Goal: Information Seeking & Learning: Learn about a topic

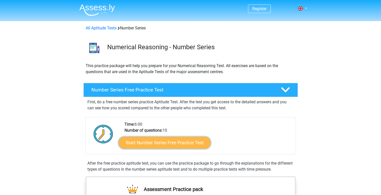
click at [161, 144] on link "Start Number Series Free Practice Test" at bounding box center [165, 142] width 92 height 12
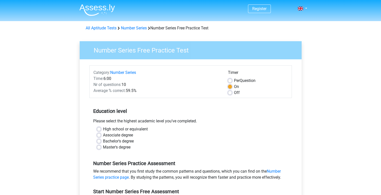
click at [234, 93] on label "Off" at bounding box center [237, 93] width 6 height 6
click at [229, 93] on input "Off" at bounding box center [230, 92] width 4 height 5
radio input "true"
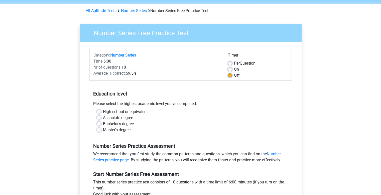
scroll to position [50, 0]
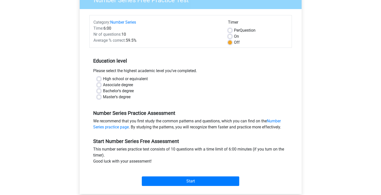
click at [103, 79] on label "High school or equivalent" at bounding box center [125, 79] width 45 height 6
click at [98, 79] on input "High school or equivalent" at bounding box center [99, 78] width 4 height 5
radio input "true"
click at [103, 79] on label "High school or equivalent" at bounding box center [125, 79] width 45 height 6
click at [98, 79] on input "High school or equivalent" at bounding box center [99, 78] width 4 height 5
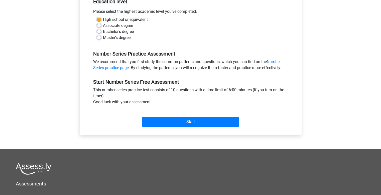
scroll to position [125, 0]
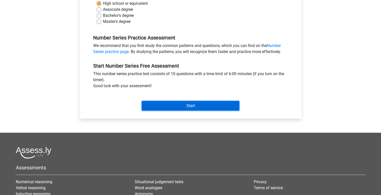
click at [191, 104] on input "Start" at bounding box center [191, 106] width 98 height 10
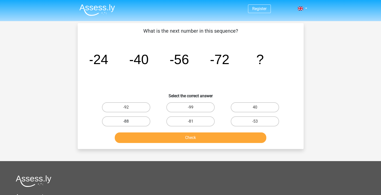
click at [125, 120] on label "-88" at bounding box center [126, 121] width 48 height 10
click at [126, 121] on input "-88" at bounding box center [127, 122] width 3 height 3
radio input "true"
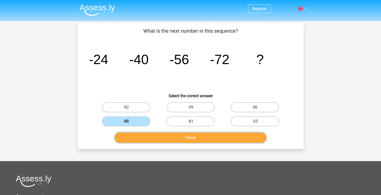
click at [191, 135] on button "Check" at bounding box center [191, 137] width 152 height 11
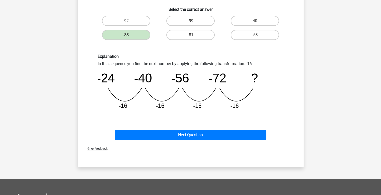
scroll to position [100, 0]
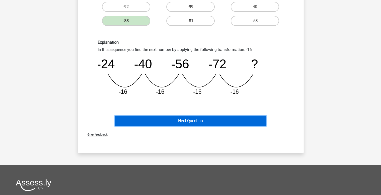
click at [184, 121] on button "Next Question" at bounding box center [191, 120] width 152 height 11
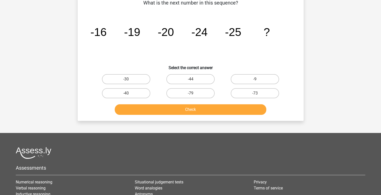
scroll to position [23, 0]
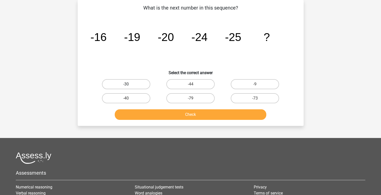
click at [132, 83] on label "-30" at bounding box center [126, 84] width 48 height 10
click at [129, 84] on input "-30" at bounding box center [127, 85] width 3 height 3
radio input "true"
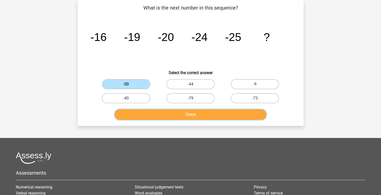
click at [192, 113] on button "Check" at bounding box center [191, 114] width 152 height 11
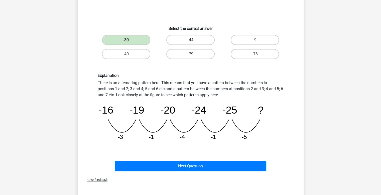
scroll to position [73, 0]
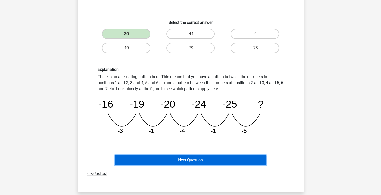
click at [185, 159] on button "Next Question" at bounding box center [191, 159] width 152 height 11
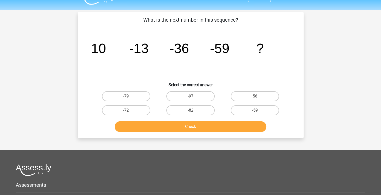
scroll to position [0, 0]
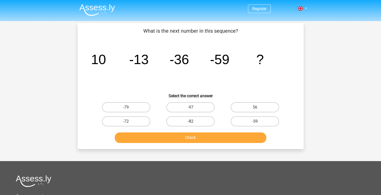
click at [188, 120] on label "-82" at bounding box center [190, 121] width 48 height 10
click at [191, 121] on input "-82" at bounding box center [192, 122] width 3 height 3
radio input "true"
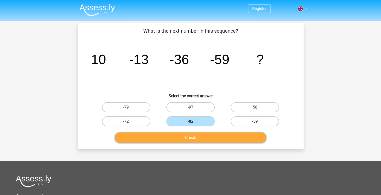
click at [191, 137] on button "Check" at bounding box center [191, 137] width 152 height 11
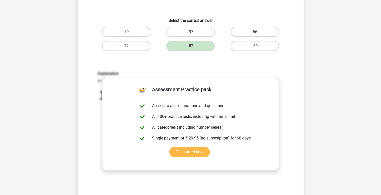
scroll to position [201, 0]
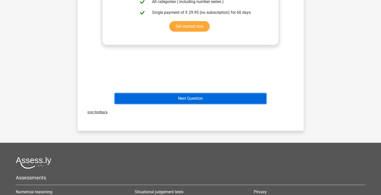
click at [193, 97] on button "Next Question" at bounding box center [191, 98] width 152 height 11
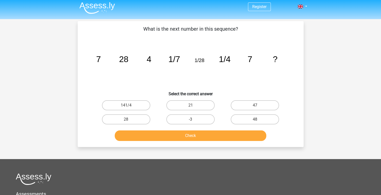
scroll to position [0, 0]
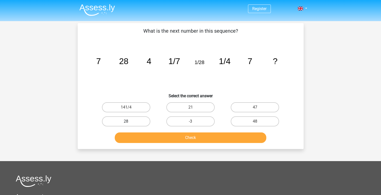
click at [125, 120] on label "28" at bounding box center [126, 121] width 48 height 10
click at [126, 121] on input "28" at bounding box center [127, 122] width 3 height 3
radio input "true"
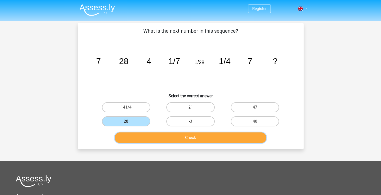
click at [186, 136] on button "Check" at bounding box center [191, 137] width 152 height 11
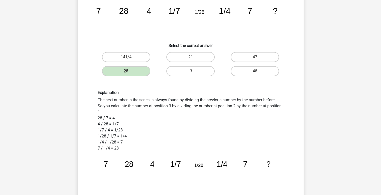
scroll to position [125, 0]
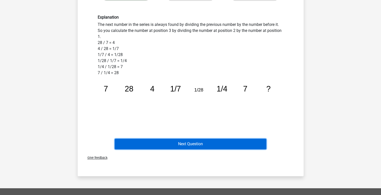
click at [194, 141] on button "Next Question" at bounding box center [191, 143] width 152 height 11
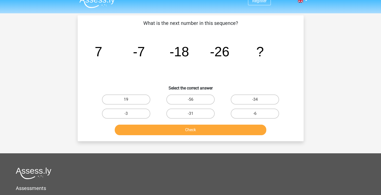
scroll to position [0, 0]
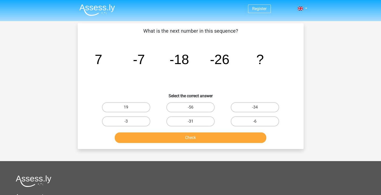
click at [191, 120] on label "-31" at bounding box center [190, 121] width 48 height 10
click at [191, 121] on input "-31" at bounding box center [192, 122] width 3 height 3
radio input "true"
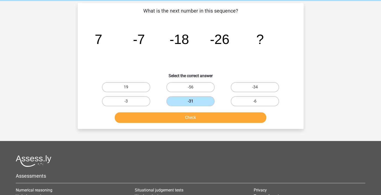
scroll to position [75, 0]
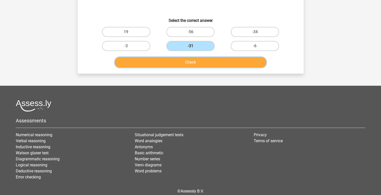
click at [195, 62] on button "Check" at bounding box center [191, 62] width 152 height 11
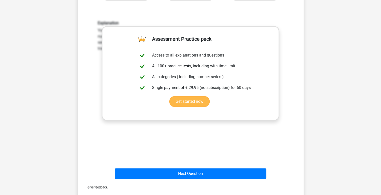
scroll to position [226, 0]
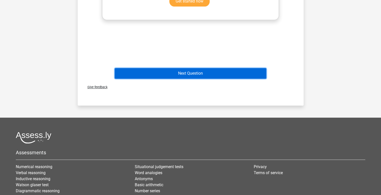
click at [193, 72] on button "Next Question" at bounding box center [191, 73] width 152 height 11
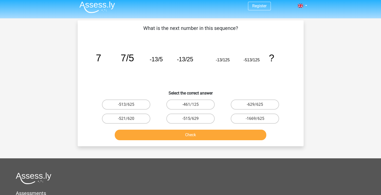
scroll to position [0, 0]
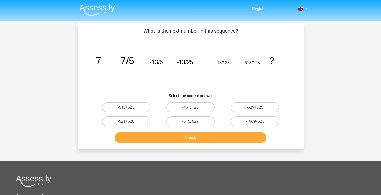
click at [125, 107] on label "-513/625" at bounding box center [126, 107] width 48 height 10
click at [126, 107] on input "-513/625" at bounding box center [127, 108] width 3 height 3
radio input "true"
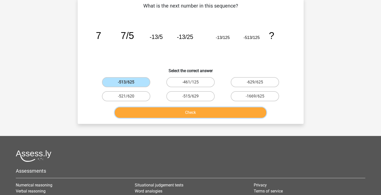
click at [184, 109] on button "Check" at bounding box center [191, 112] width 152 height 11
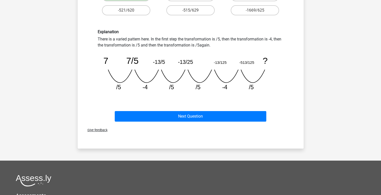
scroll to position [75, 0]
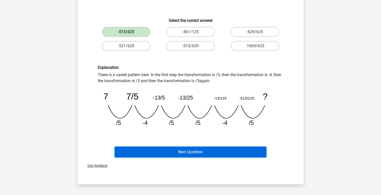
click at [187, 149] on button "Next Question" at bounding box center [191, 151] width 152 height 11
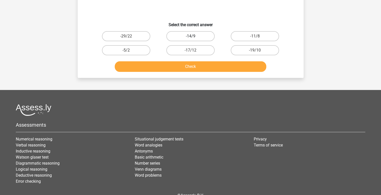
scroll to position [0, 0]
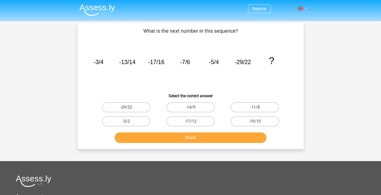
click at [192, 121] on input "-17/12" at bounding box center [192, 122] width 3 height 3
radio input "true"
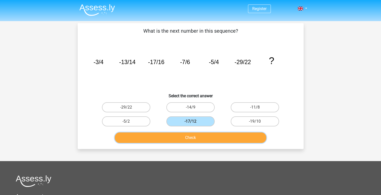
click at [186, 135] on button "Check" at bounding box center [191, 137] width 152 height 11
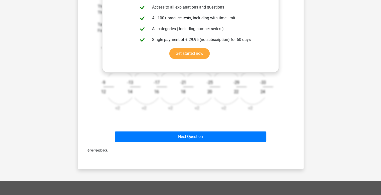
scroll to position [201, 0]
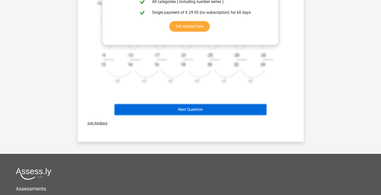
click at [198, 109] on button "Next Question" at bounding box center [191, 109] width 152 height 11
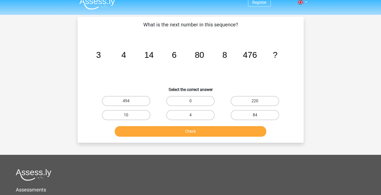
scroll to position [0, 0]
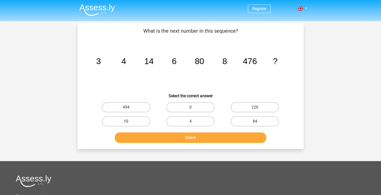
click at [125, 122] on label "10" at bounding box center [126, 121] width 48 height 10
click at [126, 122] on input "10" at bounding box center [127, 122] width 3 height 3
radio input "true"
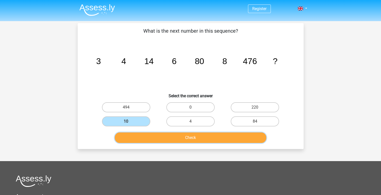
click at [178, 135] on button "Check" at bounding box center [191, 137] width 152 height 11
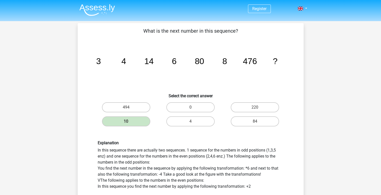
scroll to position [125, 0]
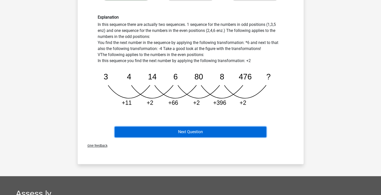
click at [190, 133] on button "Next Question" at bounding box center [191, 131] width 152 height 11
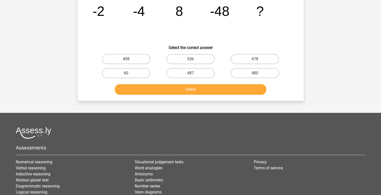
scroll to position [0, 0]
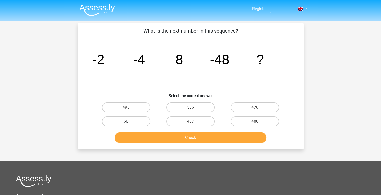
click at [126, 119] on label "60" at bounding box center [126, 121] width 48 height 10
click at [126, 121] on input "60" at bounding box center [127, 122] width 3 height 3
radio input "true"
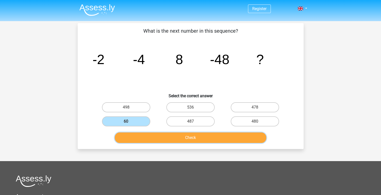
click at [187, 135] on button "Check" at bounding box center [191, 137] width 152 height 11
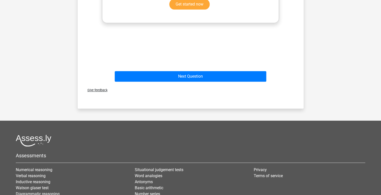
scroll to position [226, 0]
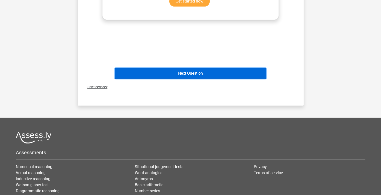
click at [193, 74] on button "Next Question" at bounding box center [191, 73] width 152 height 11
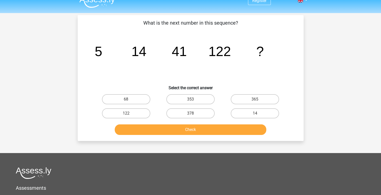
scroll to position [0, 0]
